Goal: Task Accomplishment & Management: Manage account settings

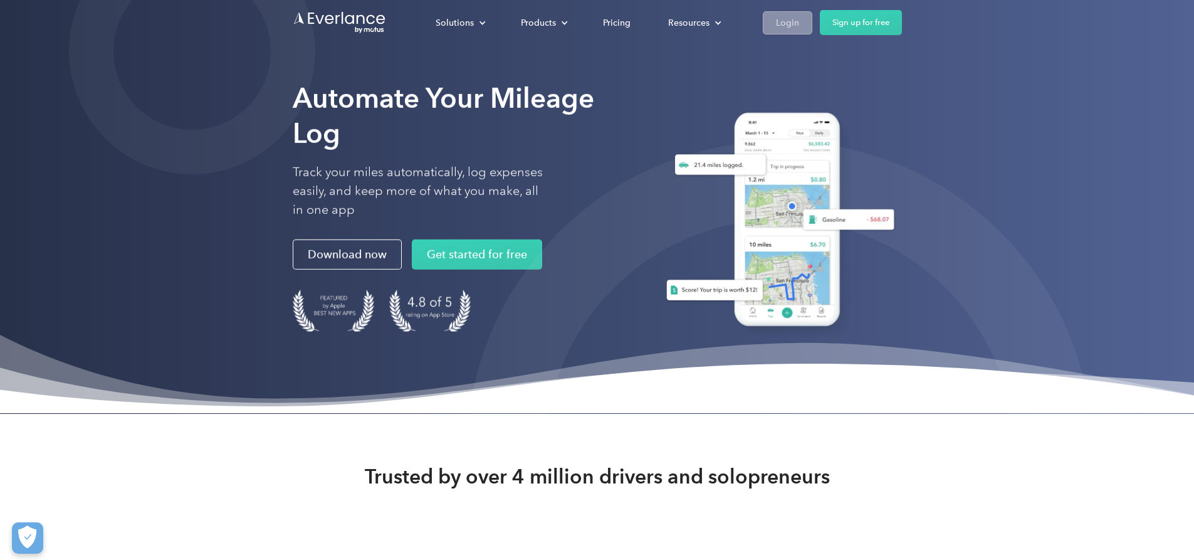
click at [799, 24] on div "Login" at bounding box center [787, 23] width 23 height 16
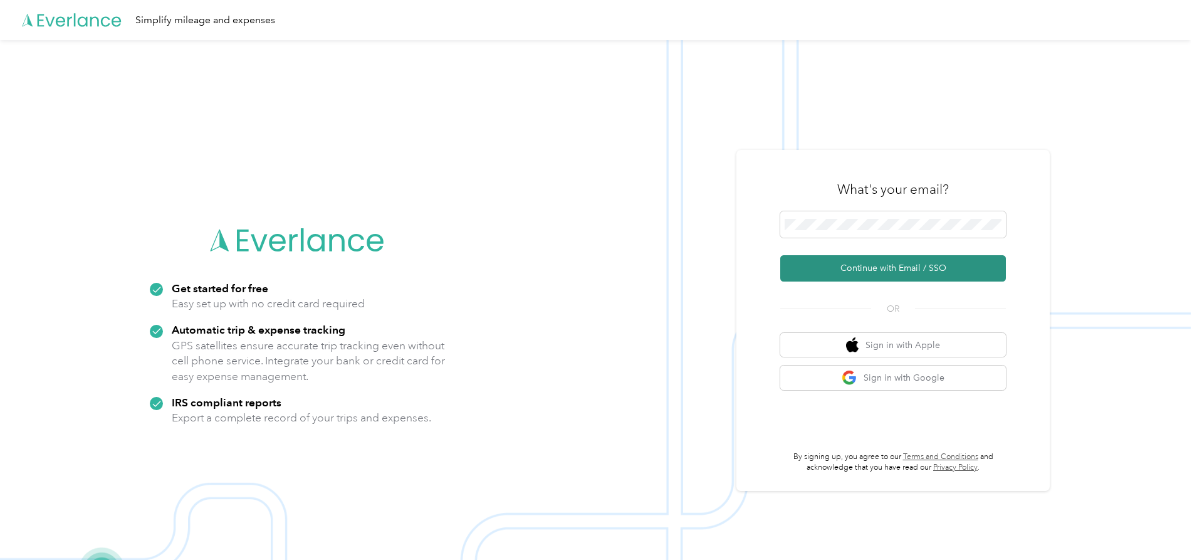
click at [894, 265] on button "Continue with Email / SSO" at bounding box center [893, 268] width 226 height 26
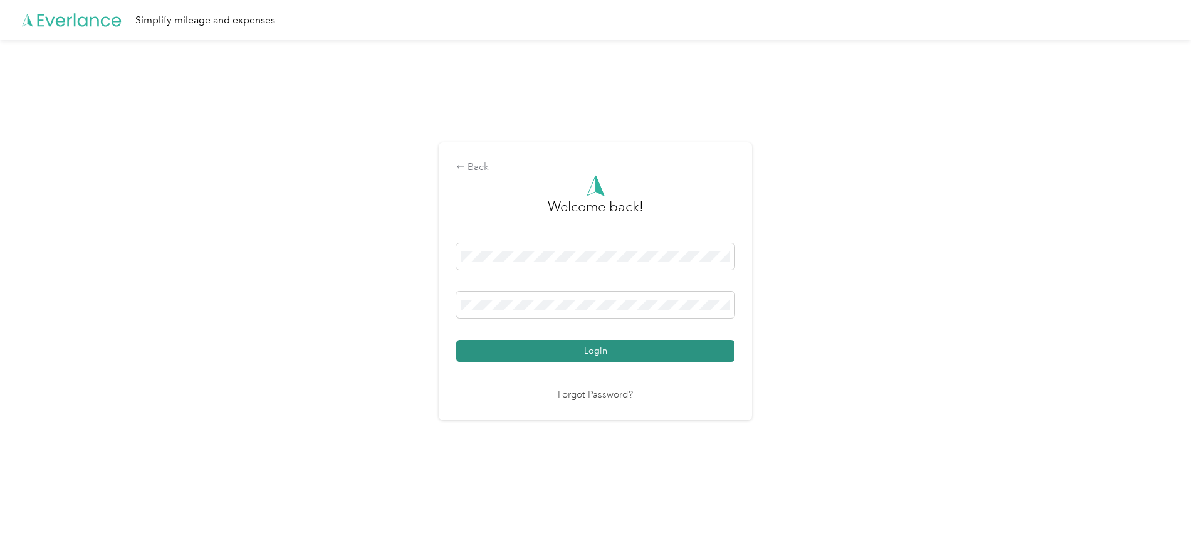
click at [608, 354] on button "Login" at bounding box center [595, 351] width 278 height 22
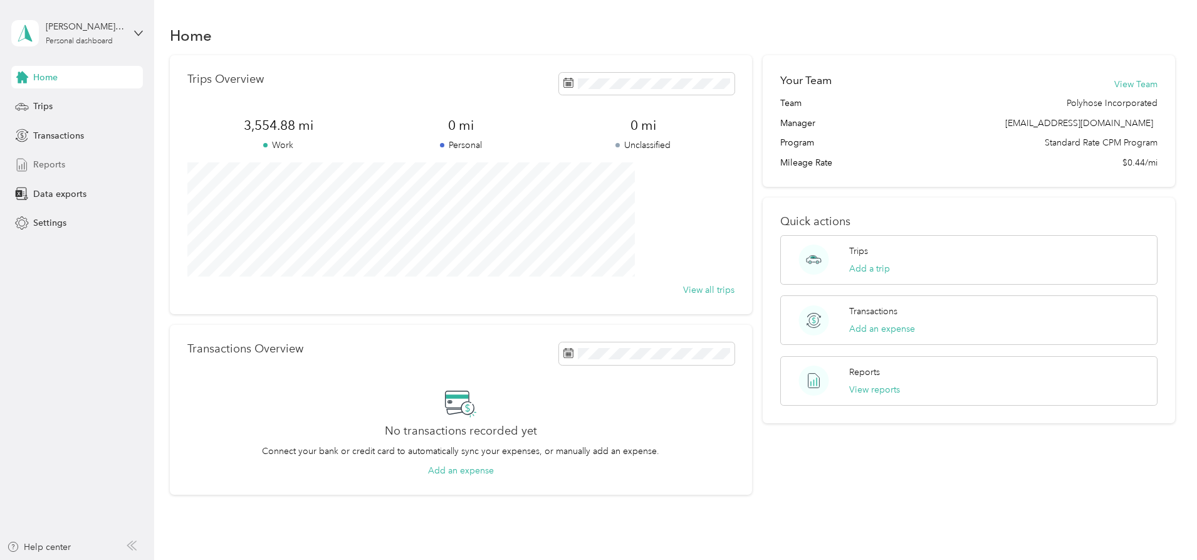
click at [59, 163] on span "Reports" at bounding box center [49, 164] width 32 height 13
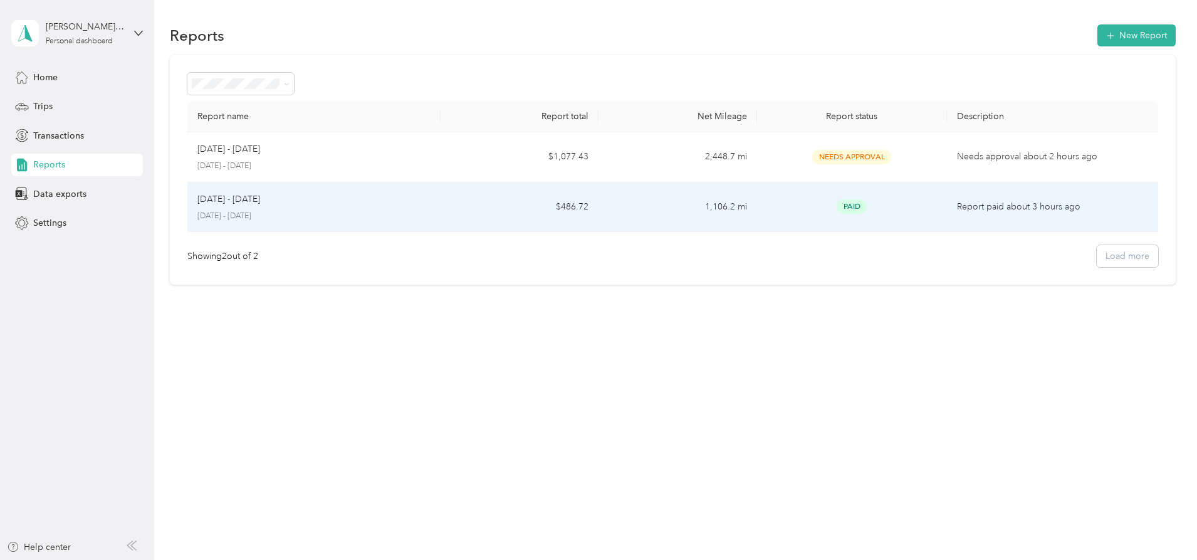
click at [535, 209] on td "$486.72" at bounding box center [520, 207] width 158 height 50
